Goal: Task Accomplishment & Management: Complete application form

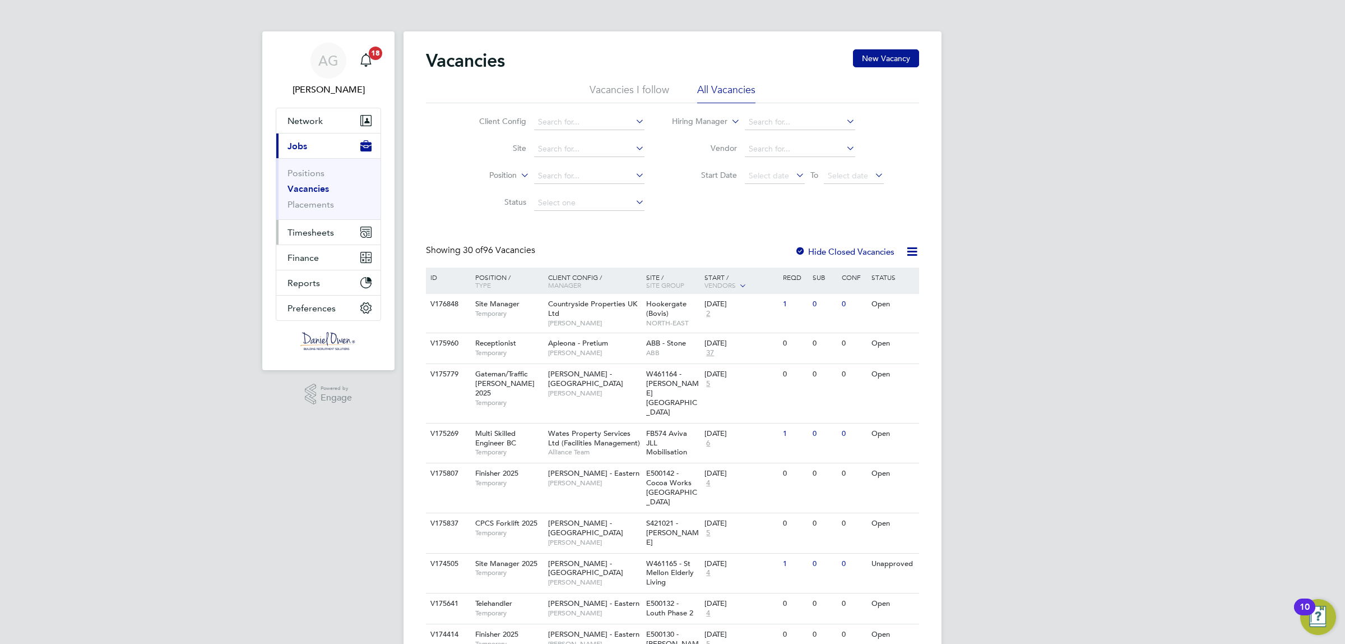
click at [352, 236] on button "Timesheets" at bounding box center [328, 232] width 104 height 25
click at [325, 199] on link "Timesheets" at bounding box center [311, 198] width 47 height 11
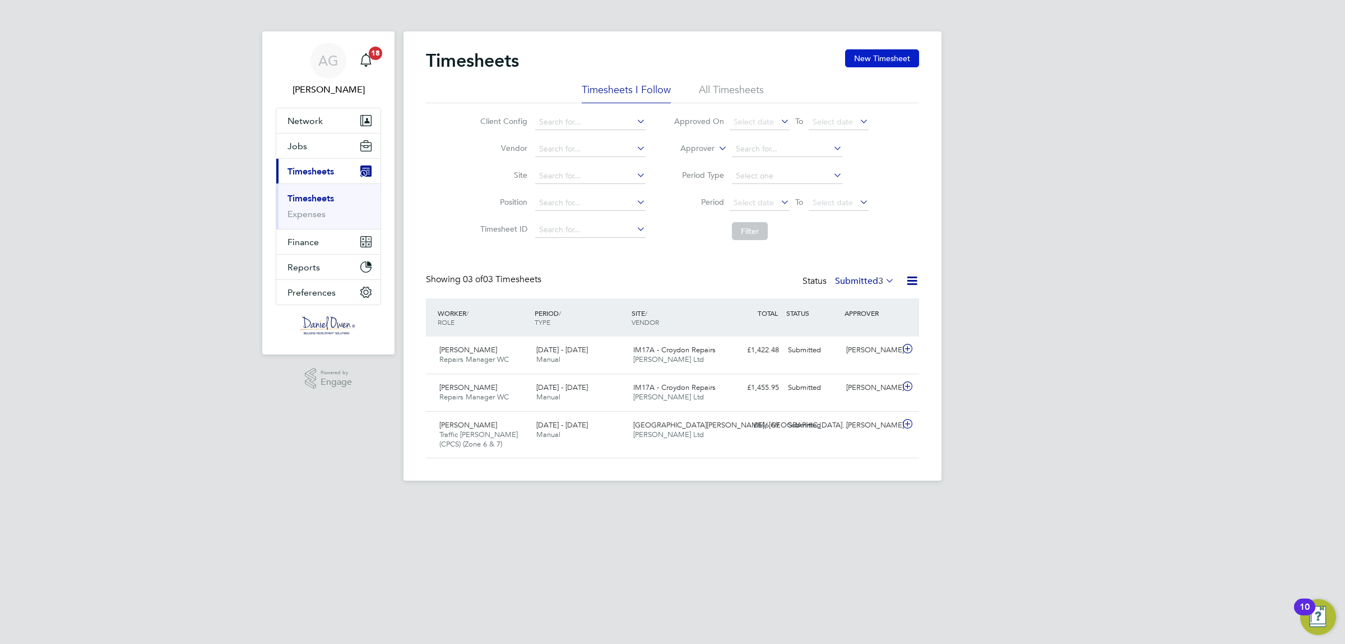
click at [889, 62] on button "New Timesheet" at bounding box center [882, 58] width 74 height 18
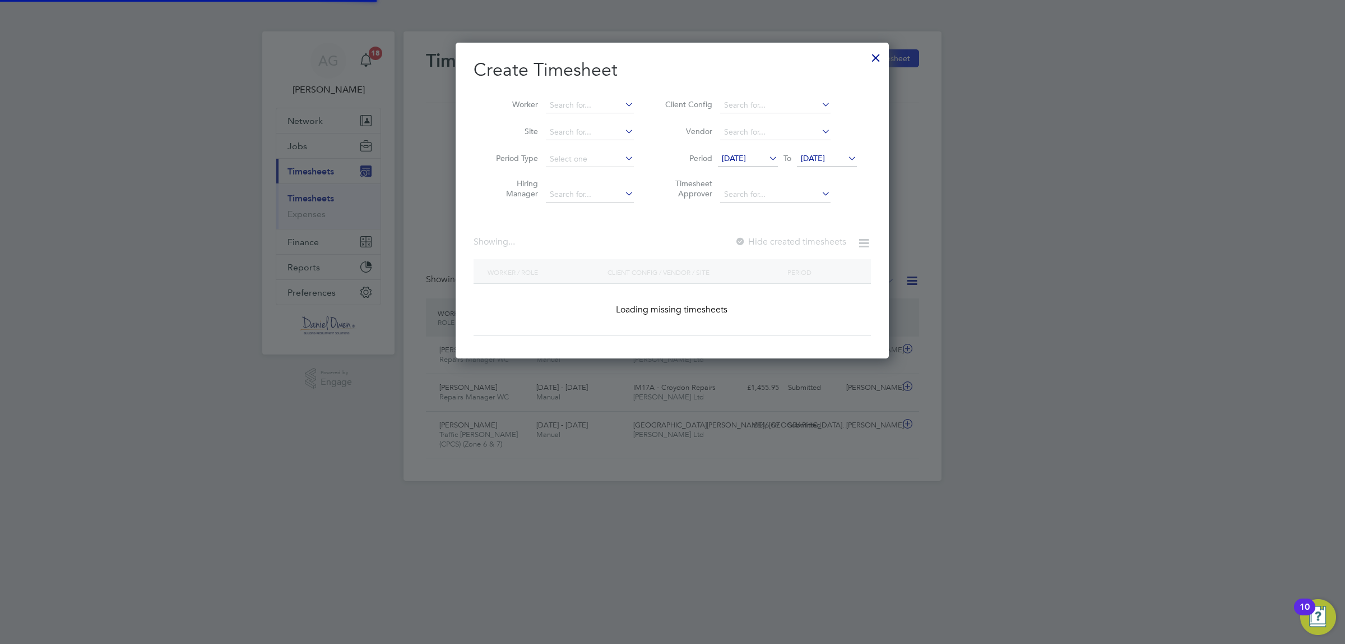
scroll to position [1929, 459]
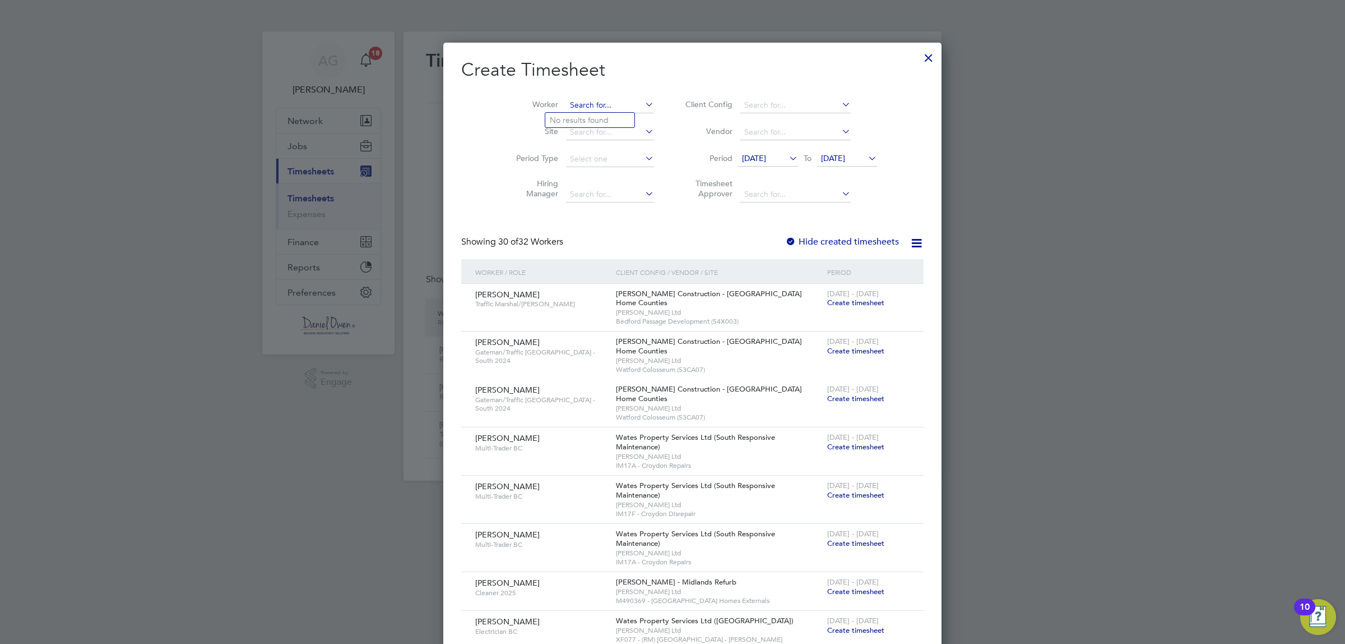
click at [590, 100] on input at bounding box center [610, 106] width 88 height 16
click at [679, 119] on b "[PERSON_NAME]" at bounding box center [711, 120] width 65 height 10
type input "[PERSON_NAME] [PERSON_NAME]"
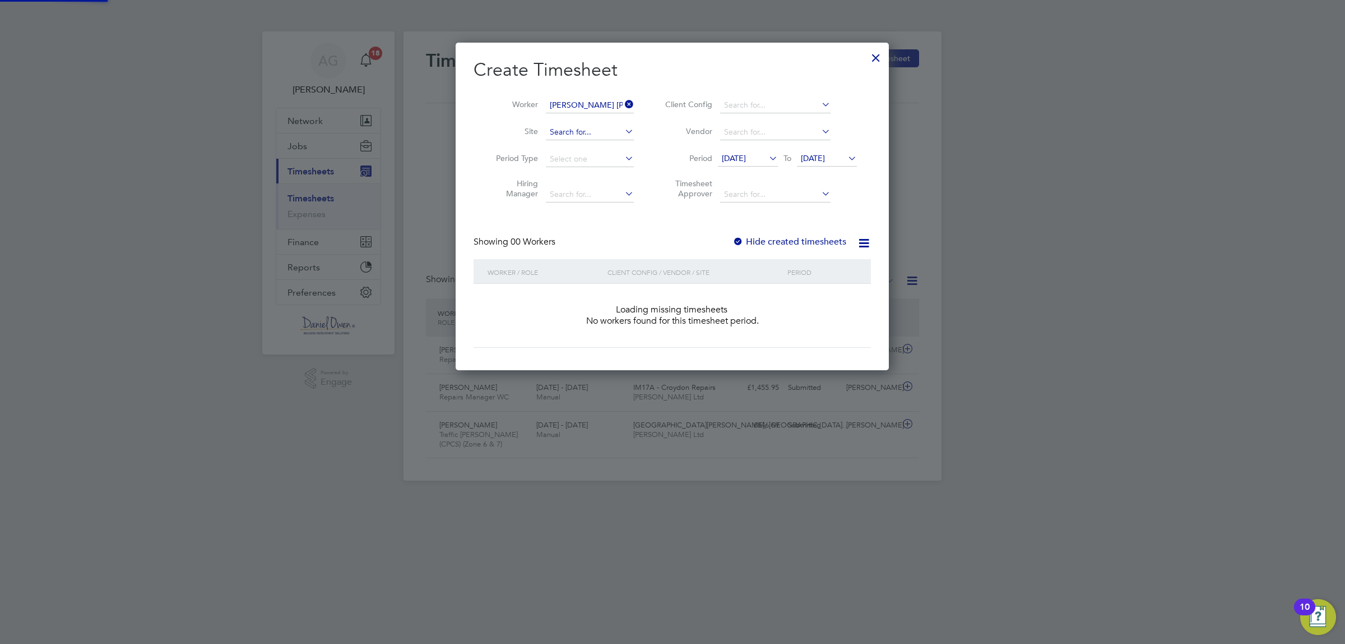
scroll to position [315, 433]
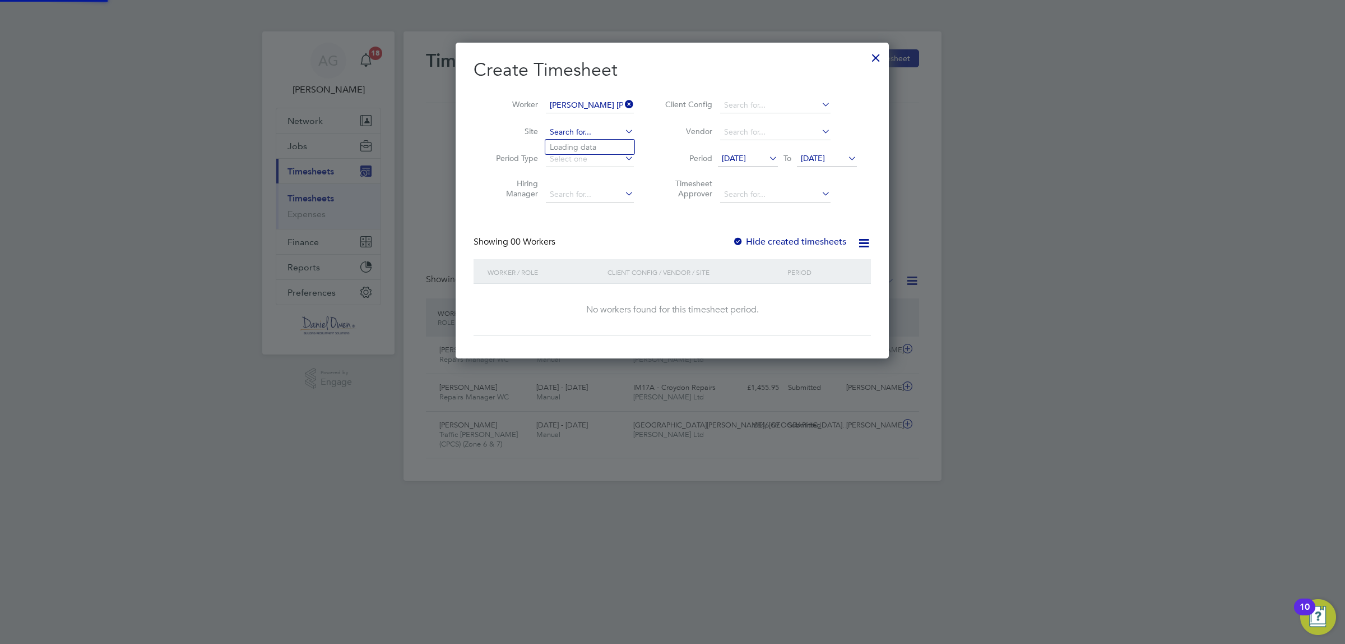
click at [614, 131] on input at bounding box center [590, 132] width 88 height 16
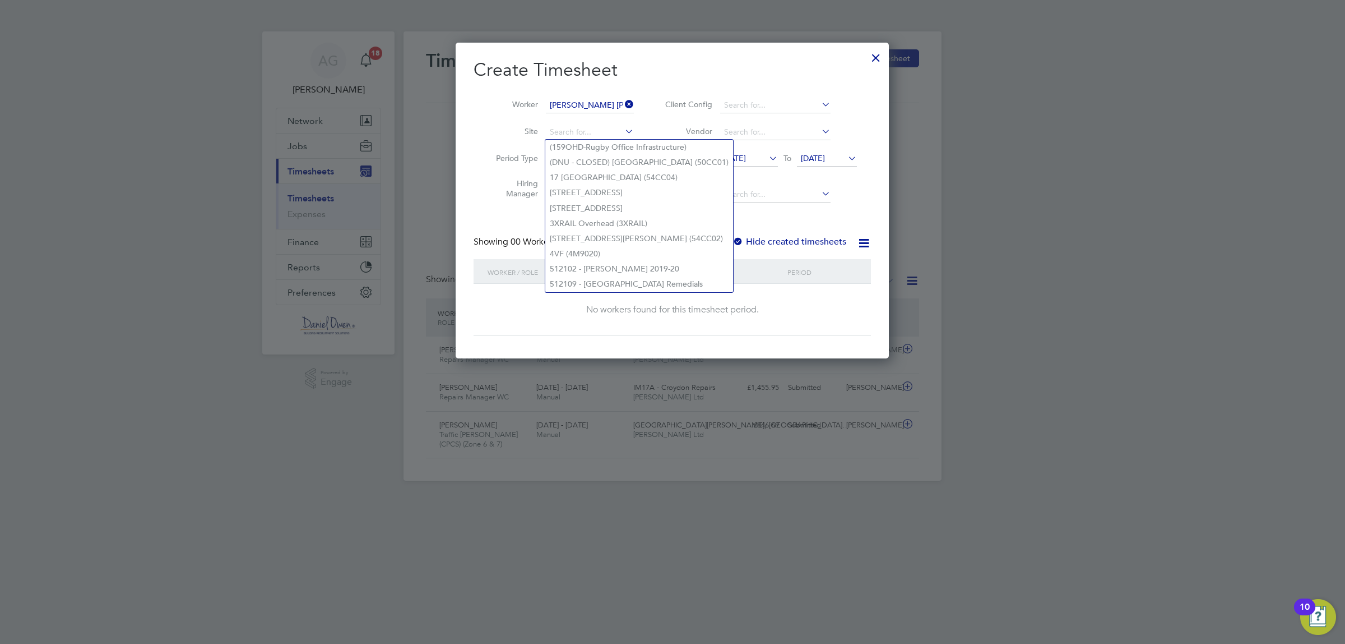
click at [679, 72] on h2 "Create Timesheet" at bounding box center [672, 70] width 397 height 24
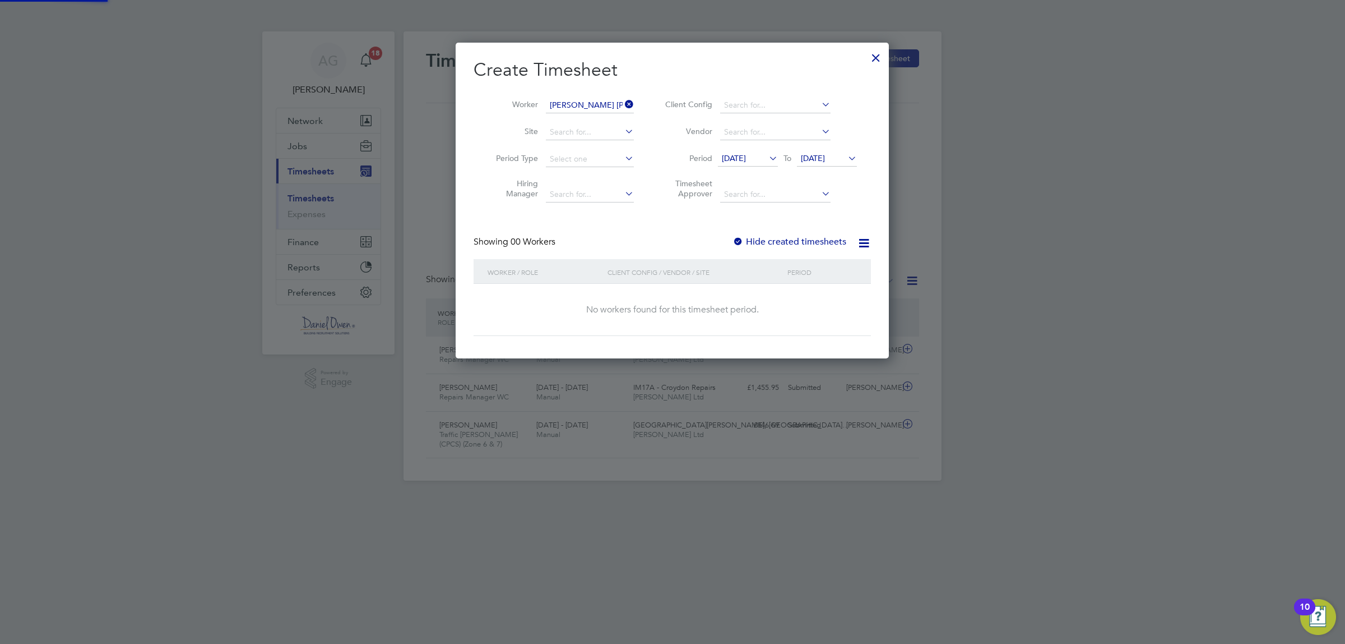
scroll to position [4, 4]
click at [743, 239] on div at bounding box center [738, 242] width 11 height 11
drag, startPoint x: 763, startPoint y: 308, endPoint x: 564, endPoint y: 312, distance: 199.6
click at [564, 314] on div "No workers found for this timesheet period." at bounding box center [672, 310] width 375 height 52
click at [750, 312] on div "No workers found for this timesheet period." at bounding box center [672, 310] width 375 height 12
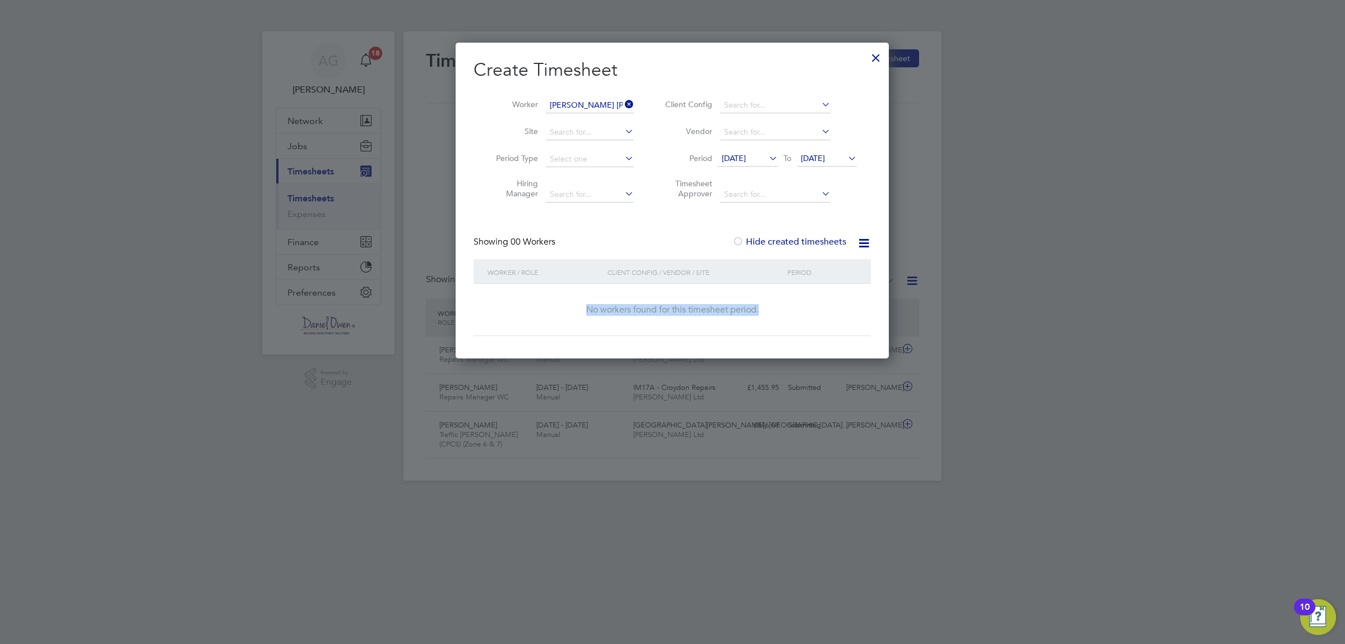
drag, startPoint x: 770, startPoint y: 310, endPoint x: 559, endPoint y: 331, distance: 211.2
click at [559, 331] on div "No workers found for this timesheet period." at bounding box center [672, 310] width 375 height 52
